Goal: Transaction & Acquisition: Purchase product/service

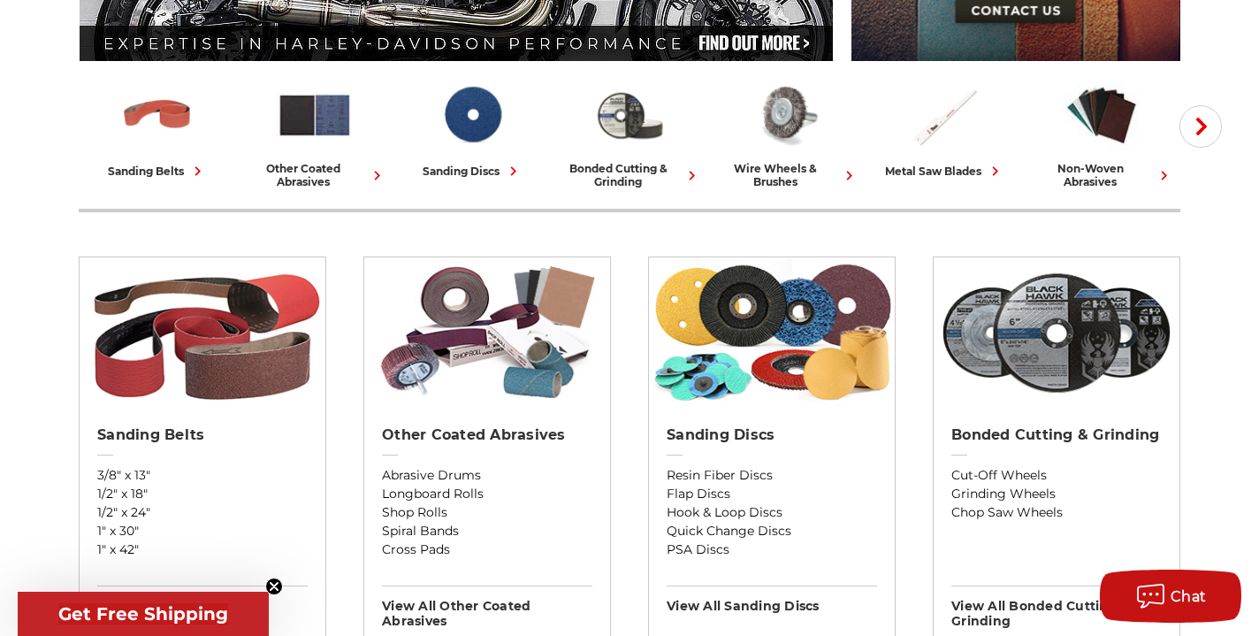
scroll to position [424, 0]
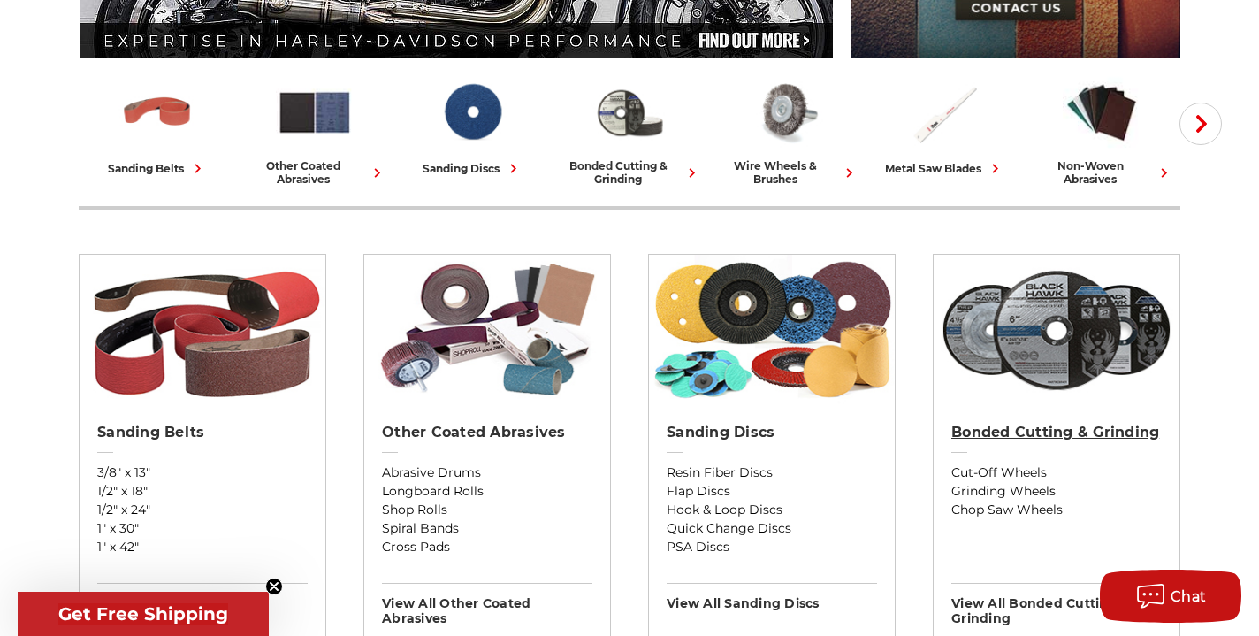
click at [995, 434] on h2 "Bonded Cutting & Grinding" at bounding box center [1057, 433] width 211 height 18
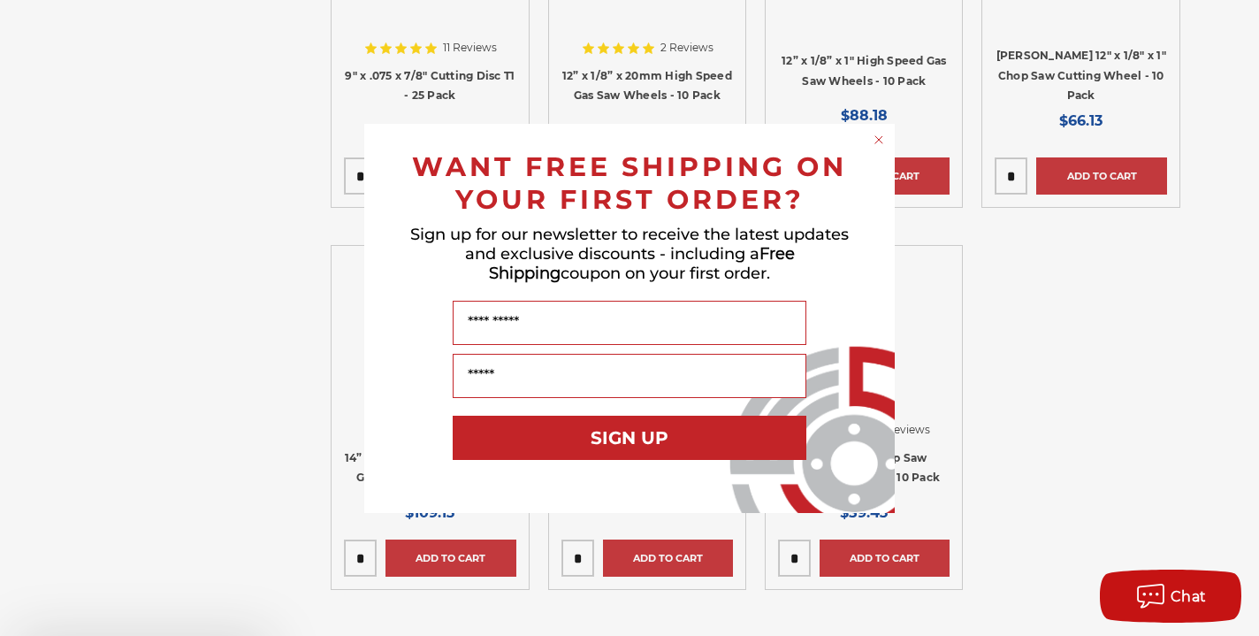
scroll to position [4551, 0]
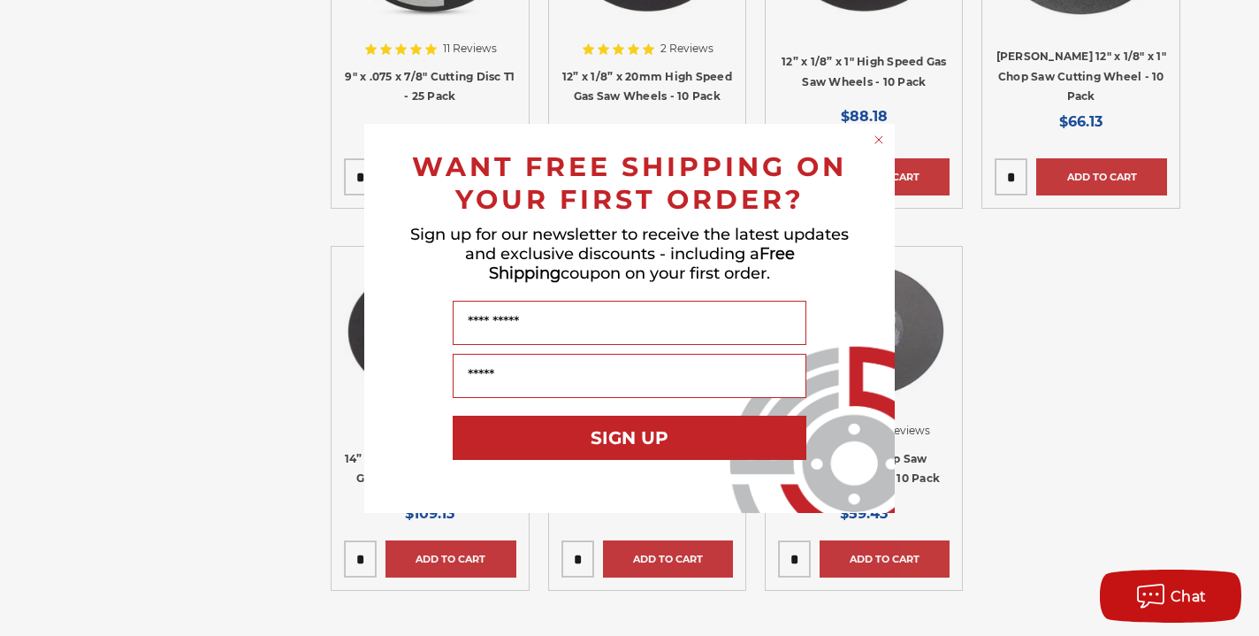
click at [876, 142] on circle "Close dialog" at bounding box center [879, 139] width 17 height 17
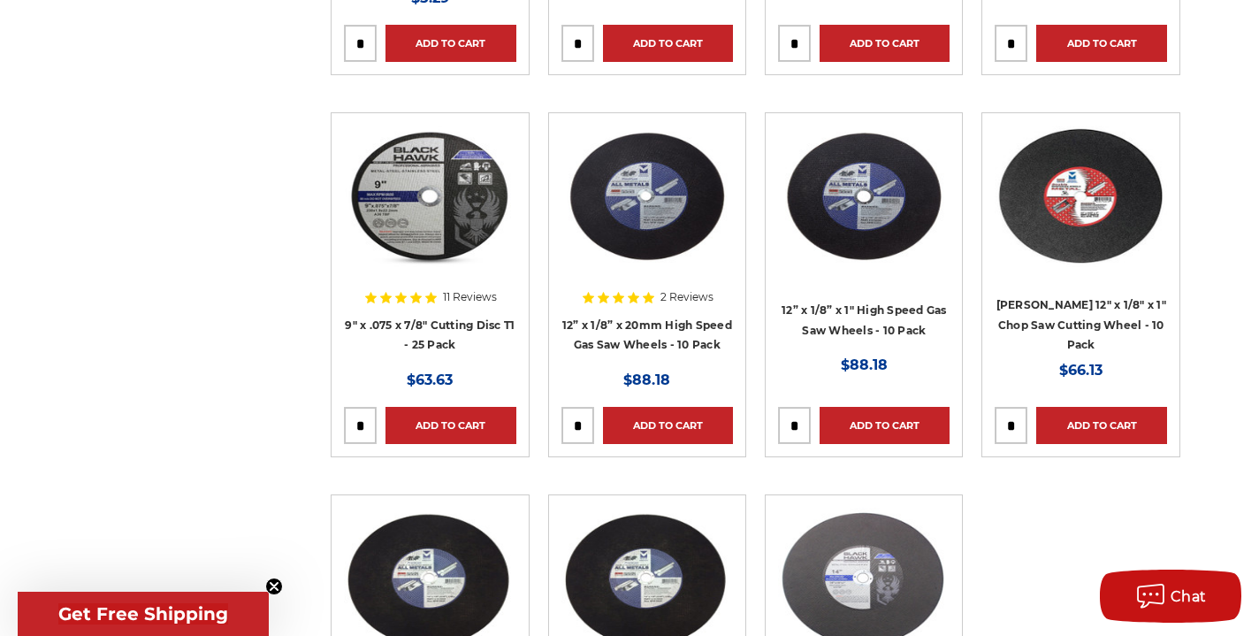
scroll to position [4306, 0]
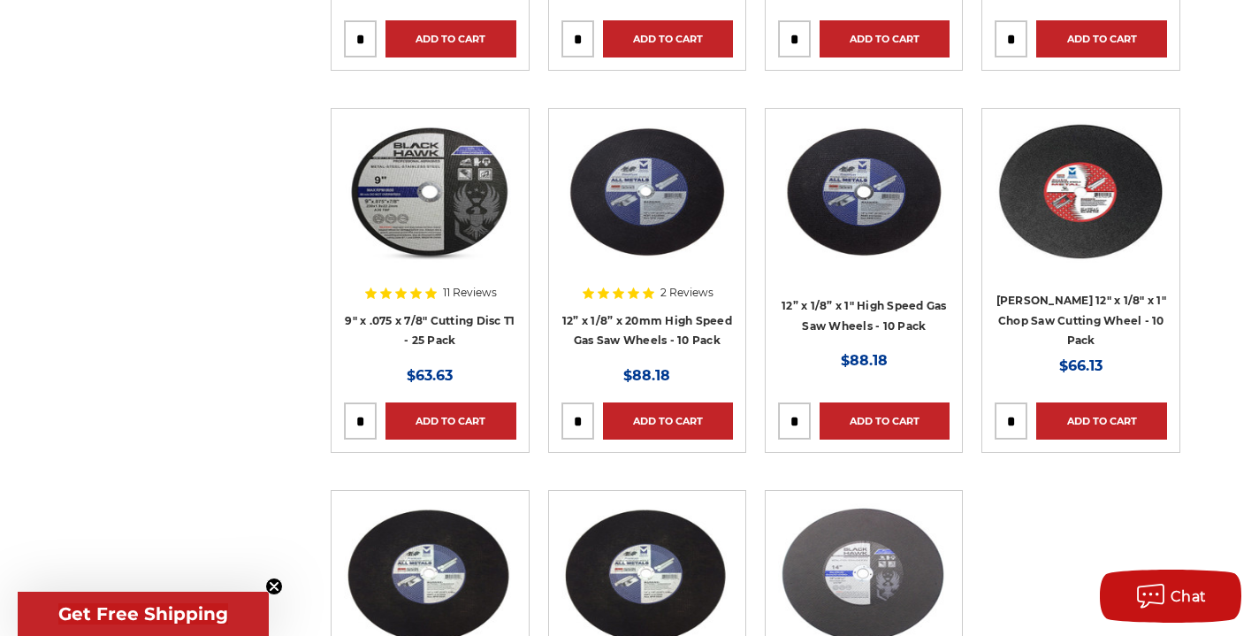
click at [1120, 242] on img at bounding box center [1081, 192] width 172 height 142
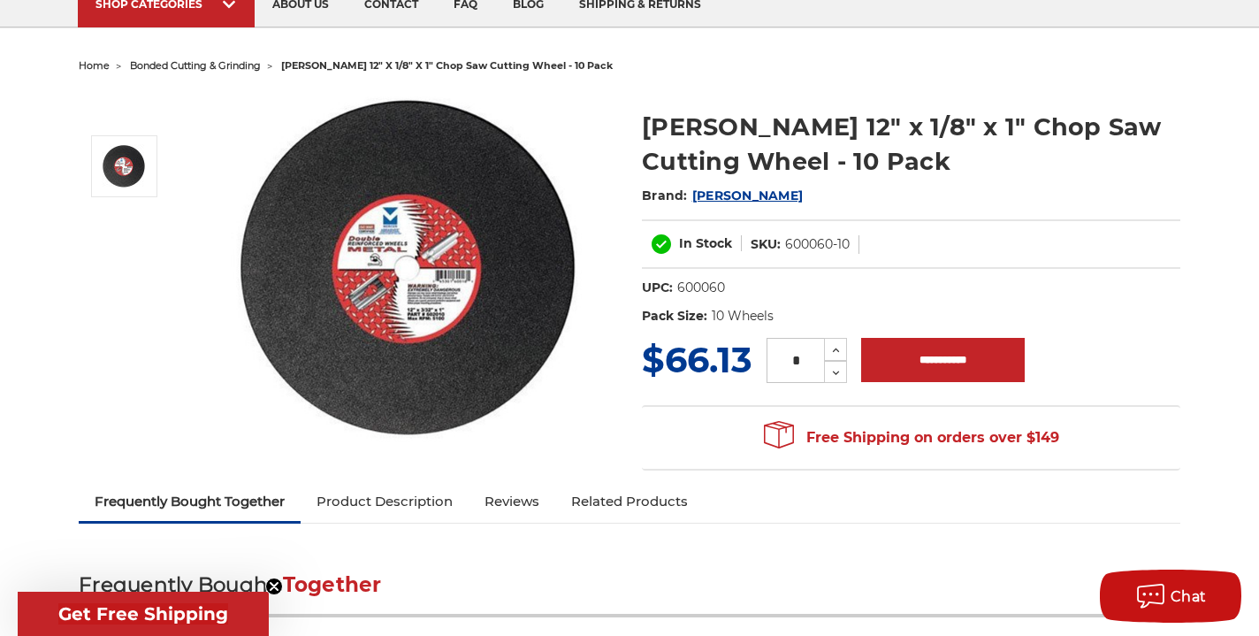
scroll to position [102, 0]
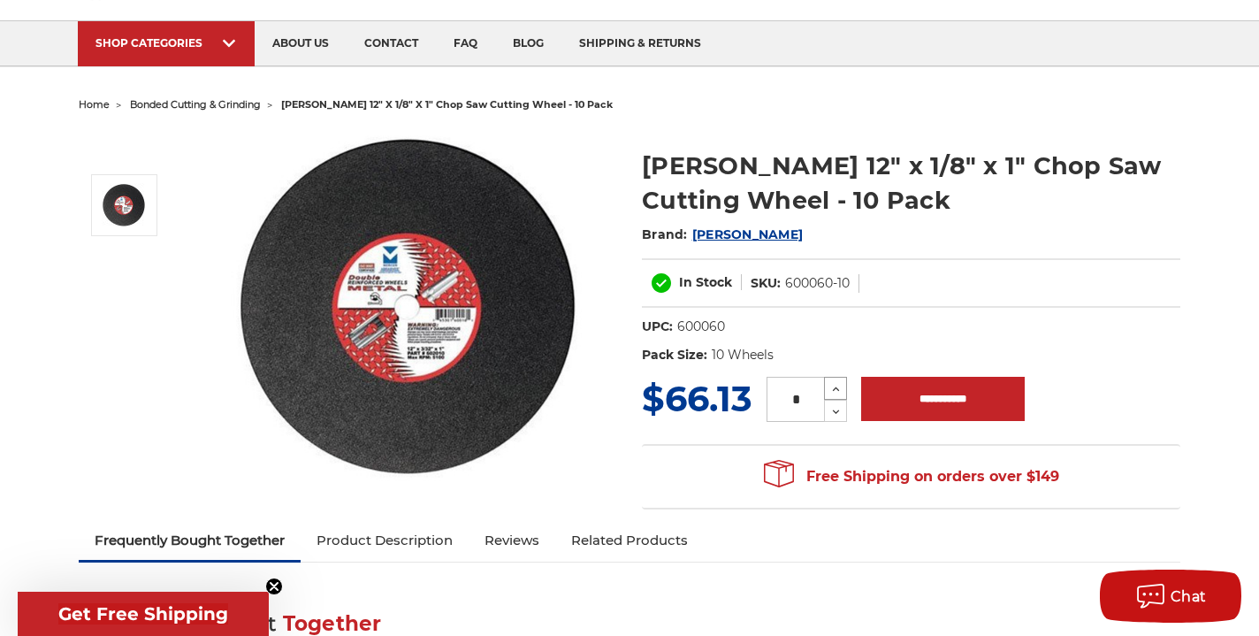
click at [842, 392] on icon at bounding box center [836, 389] width 13 height 16
click at [844, 412] on icon at bounding box center [837, 411] width 14 height 14
click at [834, 385] on icon at bounding box center [836, 389] width 13 height 16
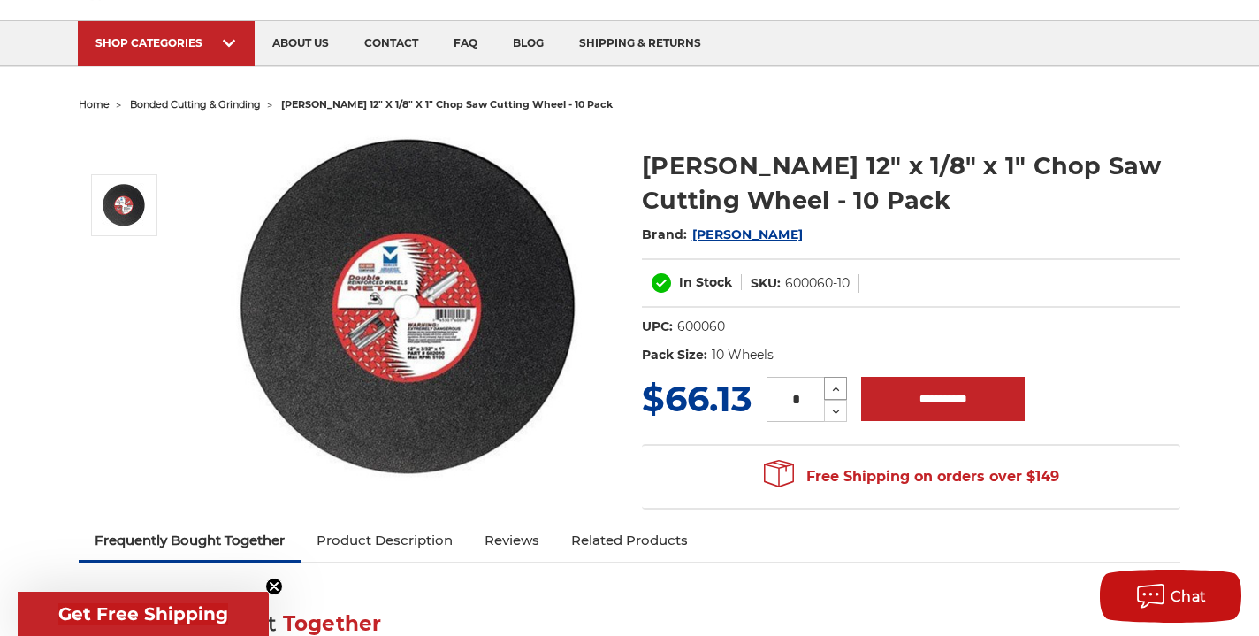
type input "*"
